Goal: Task Accomplishment & Management: Complete application form

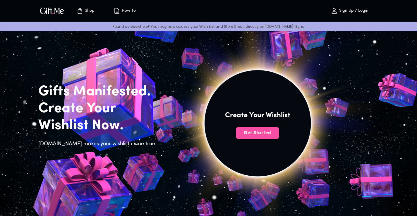
click at [253, 135] on span "Get Started" at bounding box center [257, 133] width 43 height 6
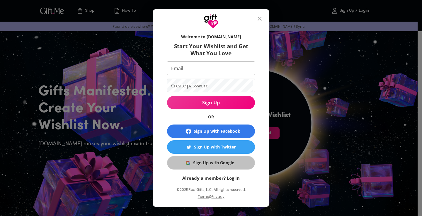
click at [218, 163] on div "Sign Up with Google" at bounding box center [213, 163] width 41 height 6
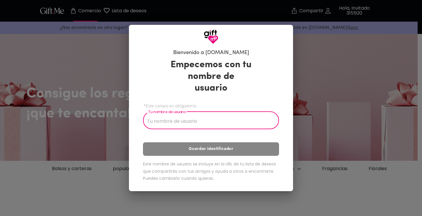
click at [202, 116] on input "Tu nombre de usuario" at bounding box center [207, 121] width 129 height 16
click at [201, 118] on input "Tu nombre de usuario" at bounding box center [207, 121] width 129 height 16
click at [204, 125] on div "Empecemos con tu nombre de usuario *Este campo es obligatorio. Tu nombre de usu…" at bounding box center [211, 122] width 136 height 130
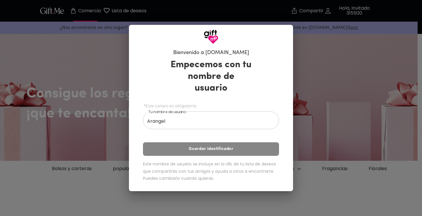
click at [184, 113] on input "Arangel" at bounding box center [207, 121] width 129 height 16
drag, startPoint x: 229, startPoint y: 137, endPoint x: 225, endPoint y: 139, distance: 4.7
click at [226, 139] on div "Empecemos con tu nombre de usuario *Este campo es obligatorio. Tu nombre de usu…" at bounding box center [211, 122] width 136 height 130
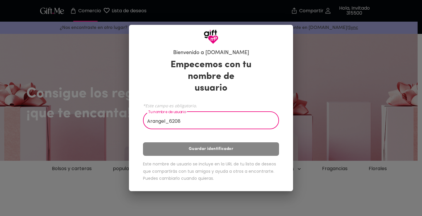
click at [200, 119] on input "Arangel_6208" at bounding box center [207, 121] width 129 height 16
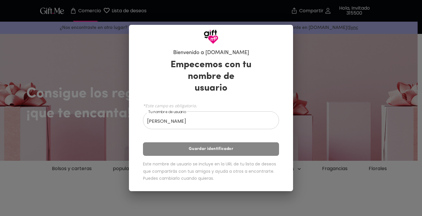
click at [220, 138] on div "Empecemos con tu nombre de usuario *Este campo es obligatorio. Tu nombre de usu…" at bounding box center [211, 122] width 136 height 130
click at [214, 142] on div "Empecemos con tu nombre de usuario *Este campo es obligatorio. Tu nombre de usu…" at bounding box center [211, 122] width 136 height 130
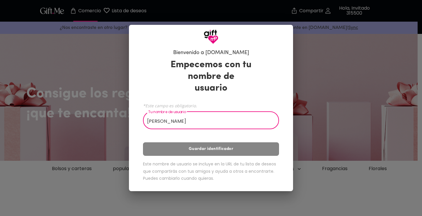
drag, startPoint x: 207, startPoint y: 111, endPoint x: 166, endPoint y: 113, distance: 41.1
click at [166, 113] on input "Arangel Estevez" at bounding box center [207, 121] width 129 height 16
type input "Arangelestevez8082495"
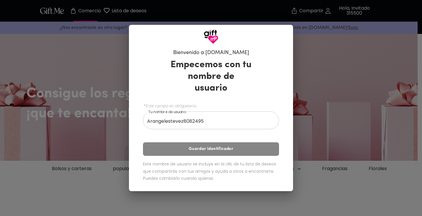
click at [192, 128] on div "Empecemos con tu nombre de usuario *Este campo es obligatorio. Tu nombre de usu…" at bounding box center [211, 122] width 136 height 130
click at [201, 140] on div "Empecemos con tu nombre de usuario *Este campo es obligatorio. Tu nombre de usu…" at bounding box center [211, 122] width 136 height 130
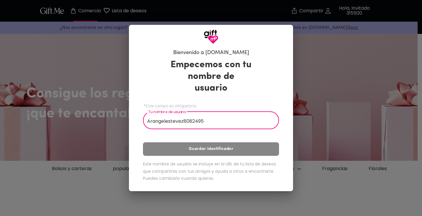
drag, startPoint x: 205, startPoint y: 115, endPoint x: 125, endPoint y: 110, distance: 79.8
click at [125, 110] on div "Bienvenido a Gift.me Empecemos con tu nombre de usuario *Este campo es obligato…" at bounding box center [211, 108] width 422 height 216
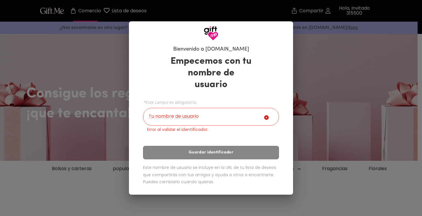
drag, startPoint x: 364, startPoint y: 99, endPoint x: 299, endPoint y: 83, distance: 67.9
click at [359, 95] on div "Bienvenido a Gift.me Empecemos con tu nombre de usuario *Este campo es obligato…" at bounding box center [211, 108] width 422 height 216
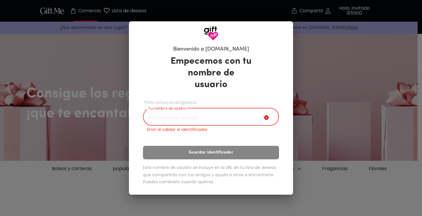
click at [246, 118] on input "Tu nombre de usuario" at bounding box center [203, 118] width 121 height 16
click at [210, 116] on input "Tu nombre de usuario" at bounding box center [203, 118] width 121 height 16
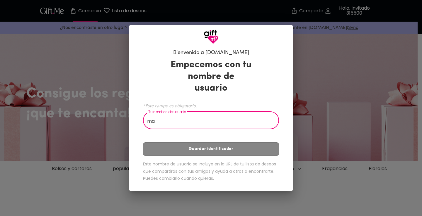
type input "m"
type input "Esteve"
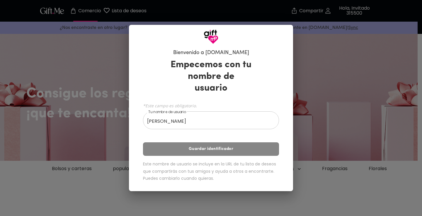
click at [413, 36] on div "Bienvenido a Gift.me Empecemos con tu nombre de usuario *Este campo es obligato…" at bounding box center [211, 108] width 422 height 216
click at [211, 43] on img at bounding box center [211, 37] width 15 height 15
click at [209, 65] on font "Empecemos con tu nombre de usuario" at bounding box center [211, 76] width 81 height 33
click at [212, 56] on font "Bienvenido a [DOMAIN_NAME]" at bounding box center [211, 52] width 76 height 5
click at [202, 142] on div "Empecemos con tu nombre de usuario *Este campo es obligatorio. Tu nombre de usu…" at bounding box center [211, 122] width 136 height 130
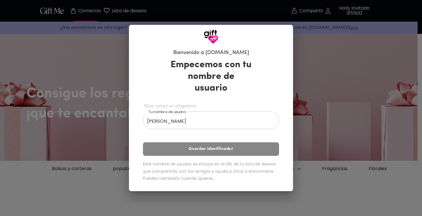
click at [201, 142] on div "Empecemos con tu nombre de usuario *Este campo es obligatorio. Tu nombre de usu…" at bounding box center [211, 122] width 136 height 130
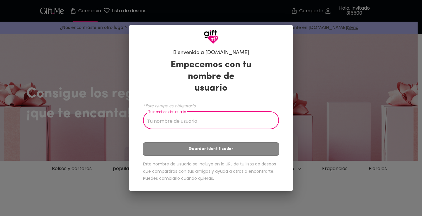
click at [169, 113] on input "Tu nombre de usuario" at bounding box center [207, 121] width 129 height 16
click at [172, 114] on input "Tu nombre de usuario" at bounding box center [207, 121] width 129 height 16
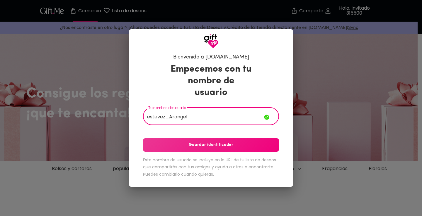
type input "estevez_Arangel"
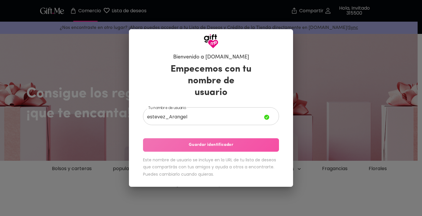
click at [216, 139] on button "Guardar identificador" at bounding box center [211, 145] width 136 height 13
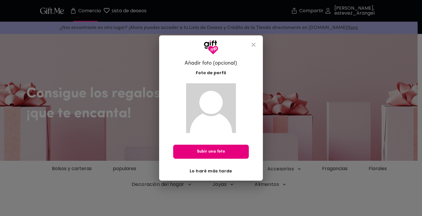
click at [219, 169] on font "Lo haré más tarde" at bounding box center [211, 171] width 43 height 6
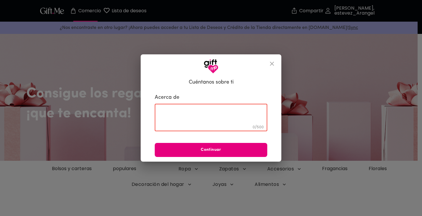
click at [224, 115] on textarea at bounding box center [211, 118] width 104 height 17
type textarea "un chico, solamente para ella"
click at [242, 154] on span "Continuar" at bounding box center [211, 150] width 112 height 6
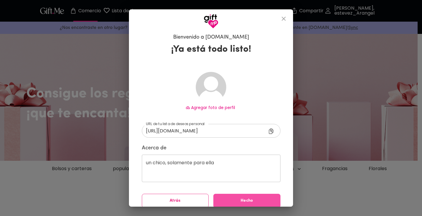
click at [232, 204] on span "Hecho" at bounding box center [246, 201] width 67 height 6
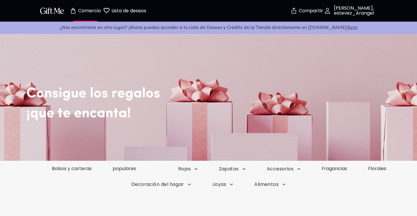
drag, startPoint x: 74, startPoint y: 85, endPoint x: 77, endPoint y: 102, distance: 17.0
click at [75, 86] on h2 "Consigue los regalos" at bounding box center [221, 85] width 391 height 35
click at [80, 111] on font "¡que te encanta!" at bounding box center [78, 114] width 105 height 14
drag, startPoint x: 84, startPoint y: 125, endPoint x: 93, endPoint y: 134, distance: 13.1
click at [84, 126] on div "Consigue los regalos ¡que te encanta!" at bounding box center [208, 96] width 417 height 129
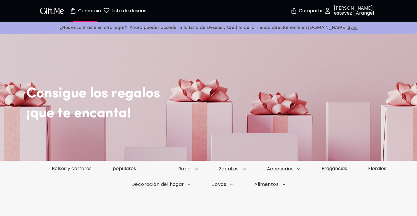
click at [131, 15] on button "Lista de deseos 0" at bounding box center [125, 10] width 32 height 19
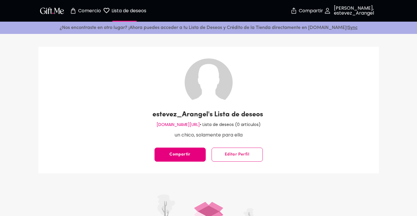
click at [92, 12] on font "Comercio" at bounding box center [89, 10] width 23 height 7
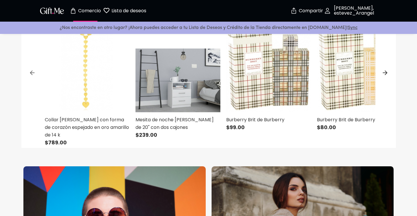
scroll to position [352, 0]
